Goal: Check status

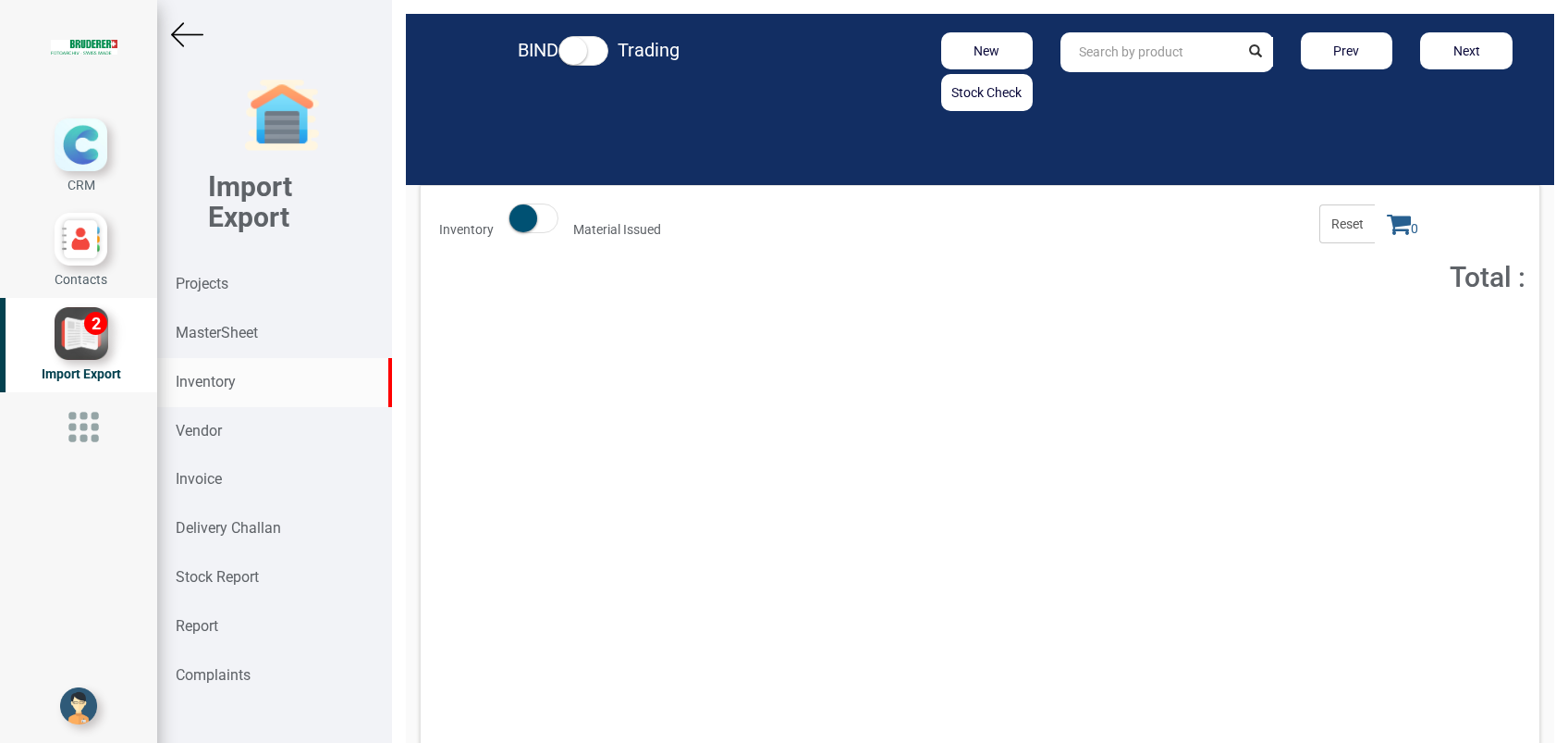
click at [233, 372] on strong "Inventory" at bounding box center [206, 381] width 60 height 18
click at [1082, 64] on input "text" at bounding box center [1149, 52] width 178 height 40
paste input "CP6700-0001-0050/000437956"
click at [1164, 94] on strong "CP6700-0001-0050" at bounding box center [1136, 91] width 113 height 15
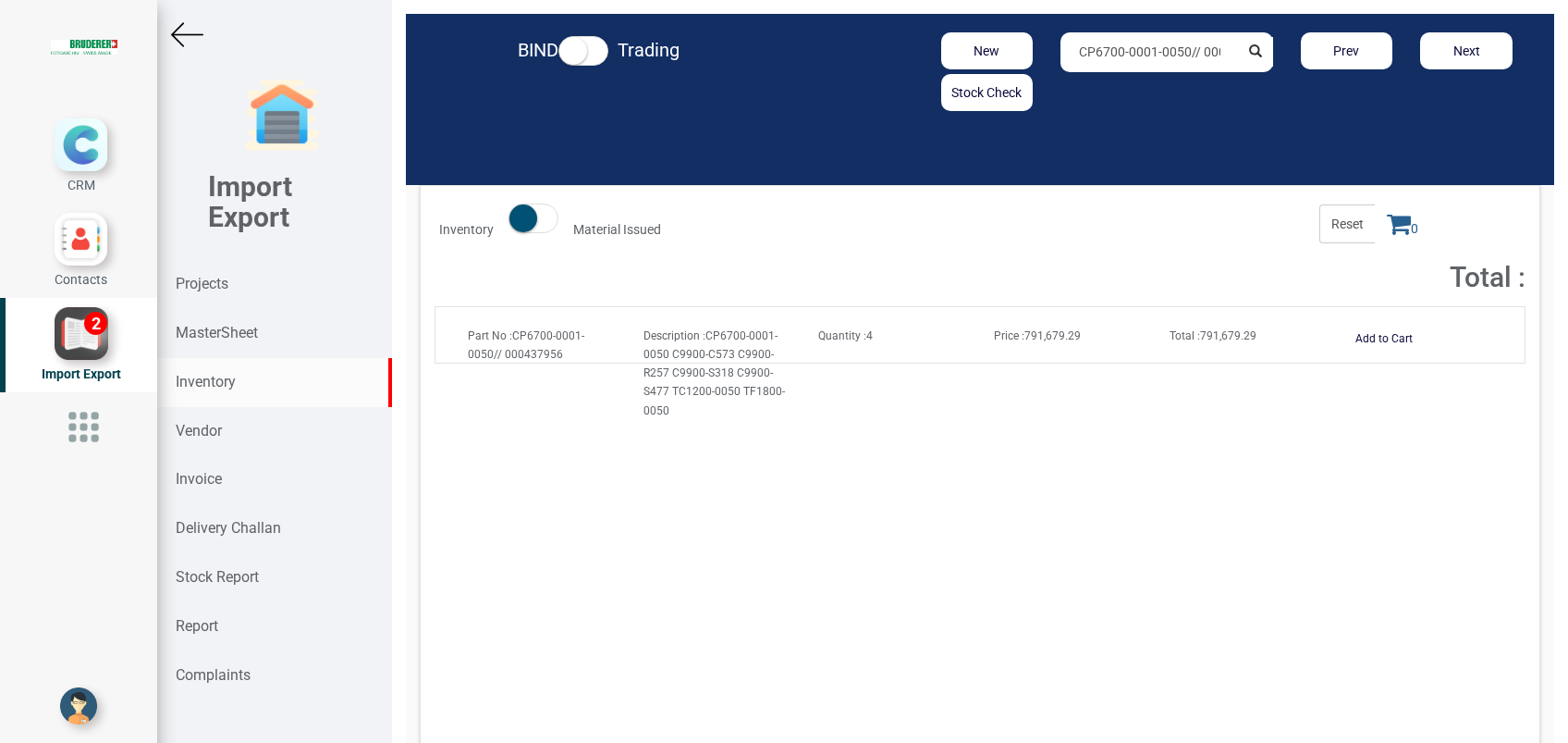
click at [1060, 331] on span "Price : 791,679.29" at bounding box center [1036, 336] width 87 height 13
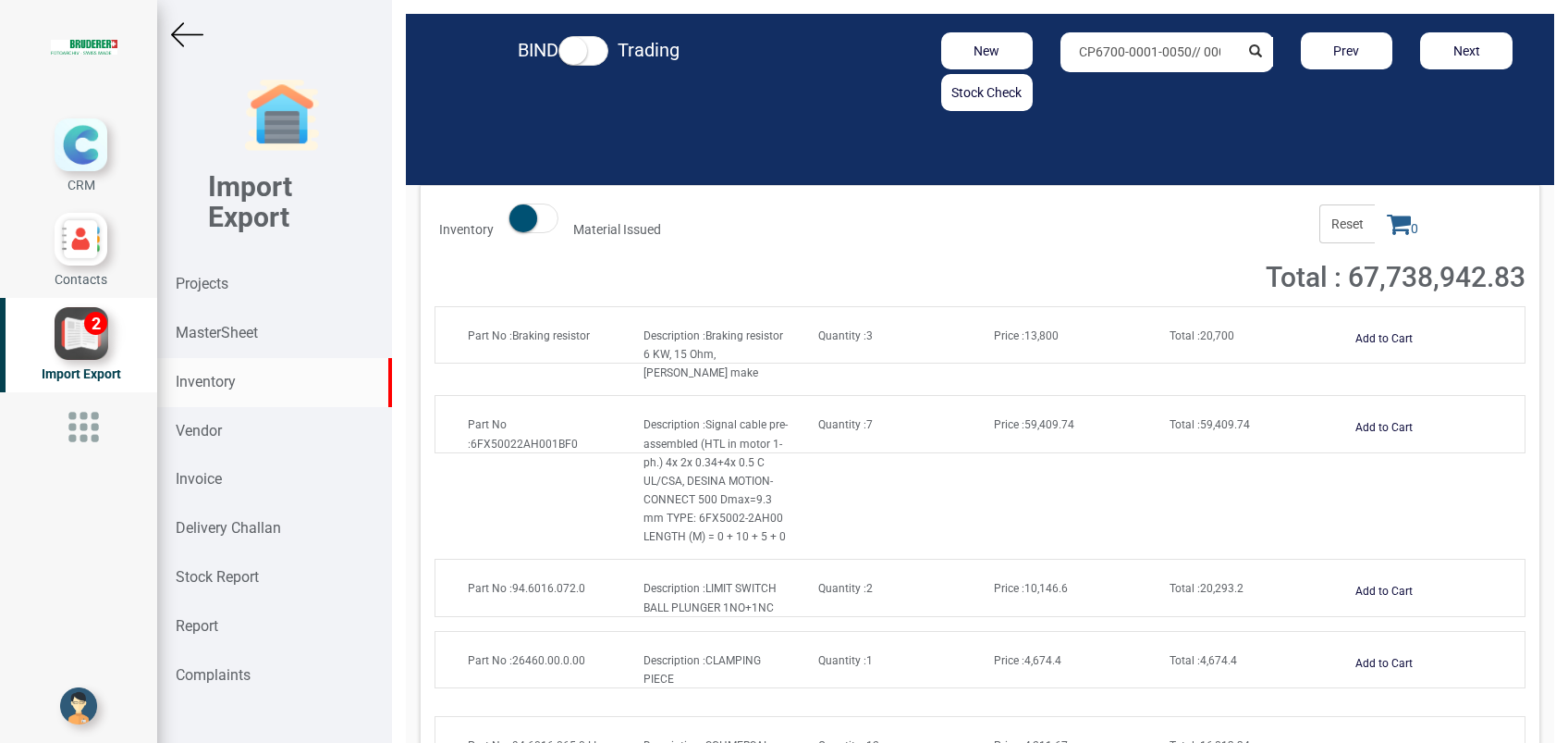
click at [1203, 53] on input "CP6700-0001-0050// 000437956" at bounding box center [1149, 52] width 178 height 40
type input "6"
paste input "ZK1090-9191-0030"
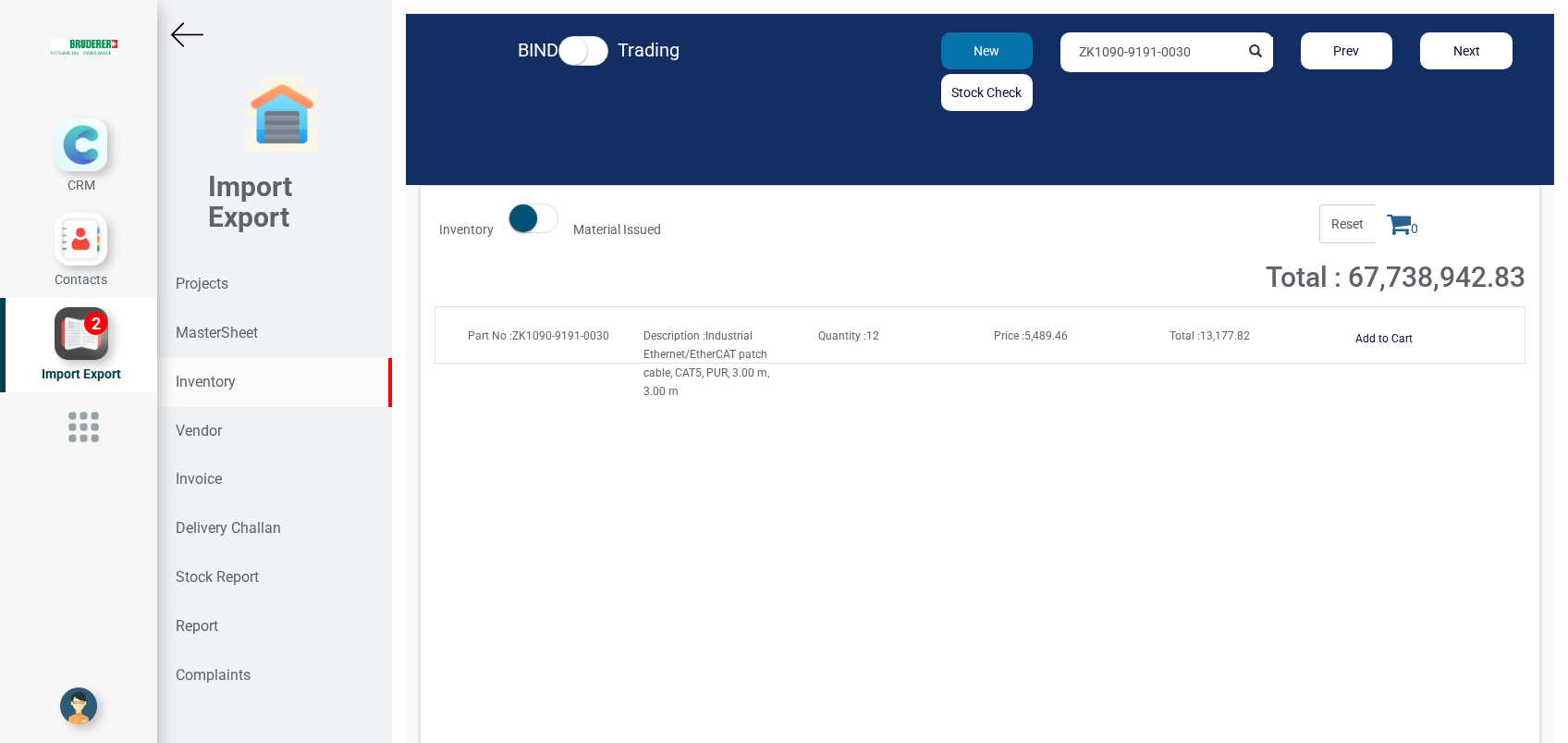
drag, startPoint x: 1183, startPoint y: 58, endPoint x: 979, endPoint y: 56, distance: 204.0
click at [979, 56] on div "New Stock Check ZK1090-9191-0030 Prev Next" at bounding box center [1167, 71] width 748 height 79
paste input "CU8130-012"
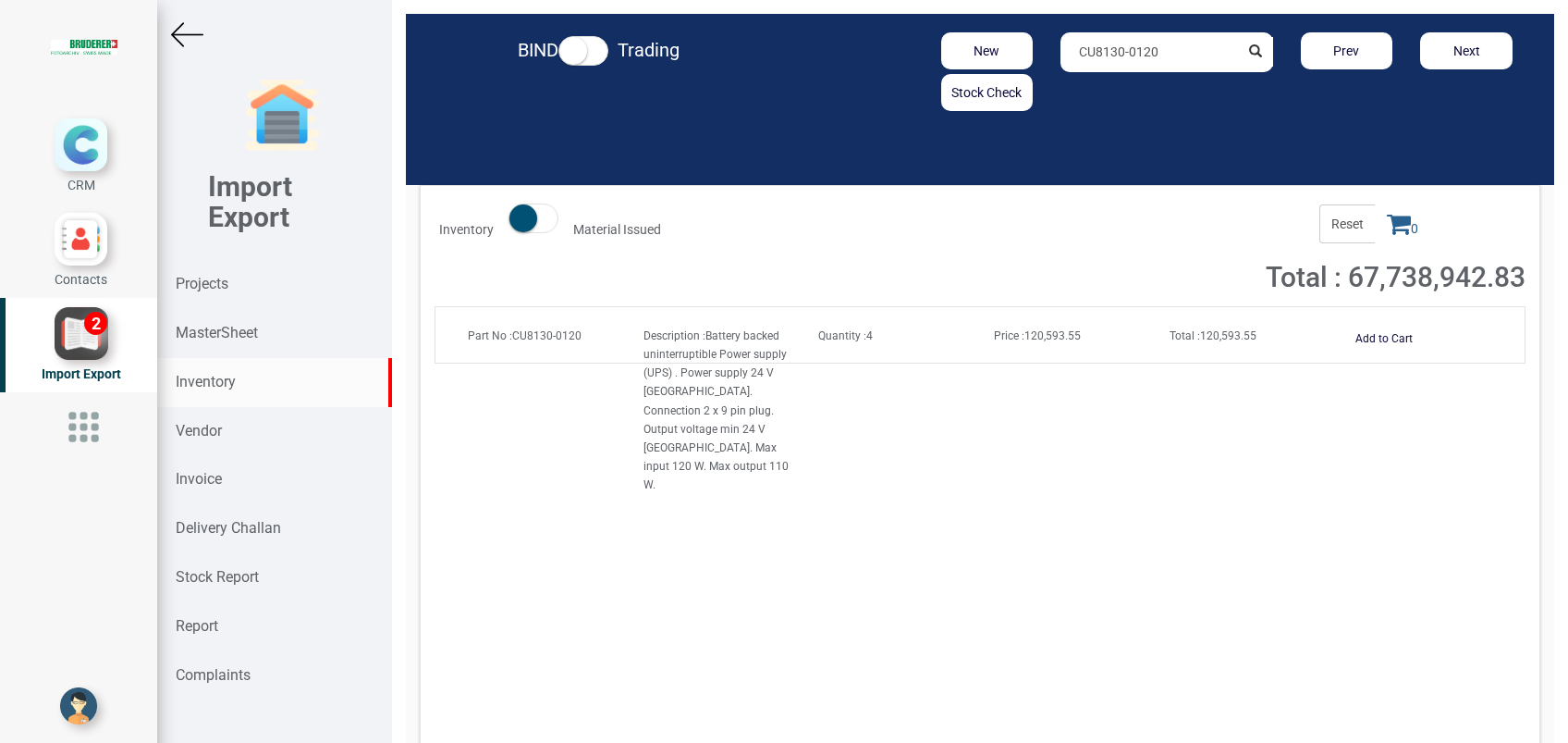
click at [1162, 59] on input "CU8130-0120" at bounding box center [1149, 52] width 178 height 40
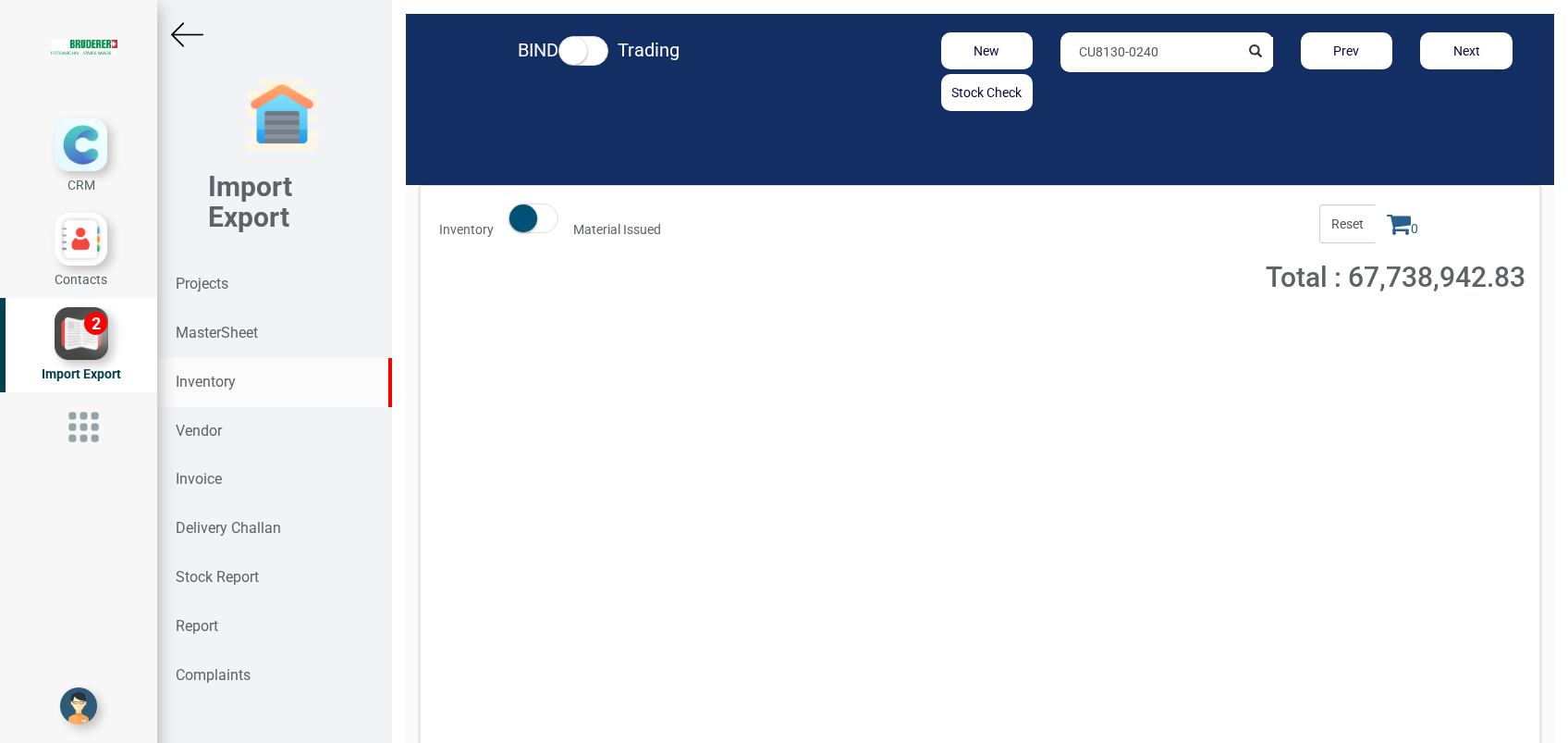
type input "CU8130-0240"
